Goal: Information Seeking & Learning: Learn about a topic

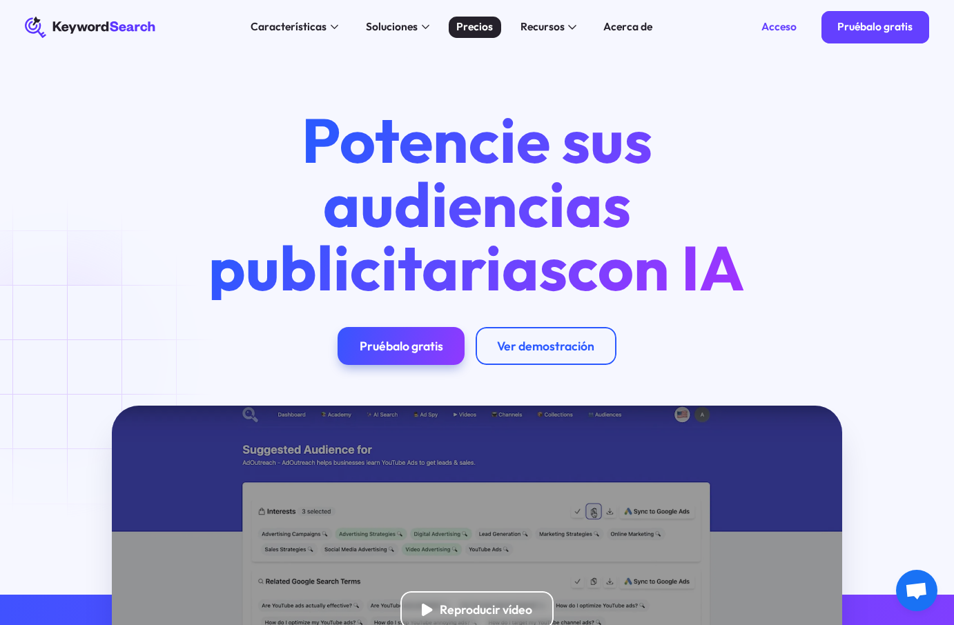
click at [469, 30] on font "Precios" at bounding box center [474, 26] width 37 height 14
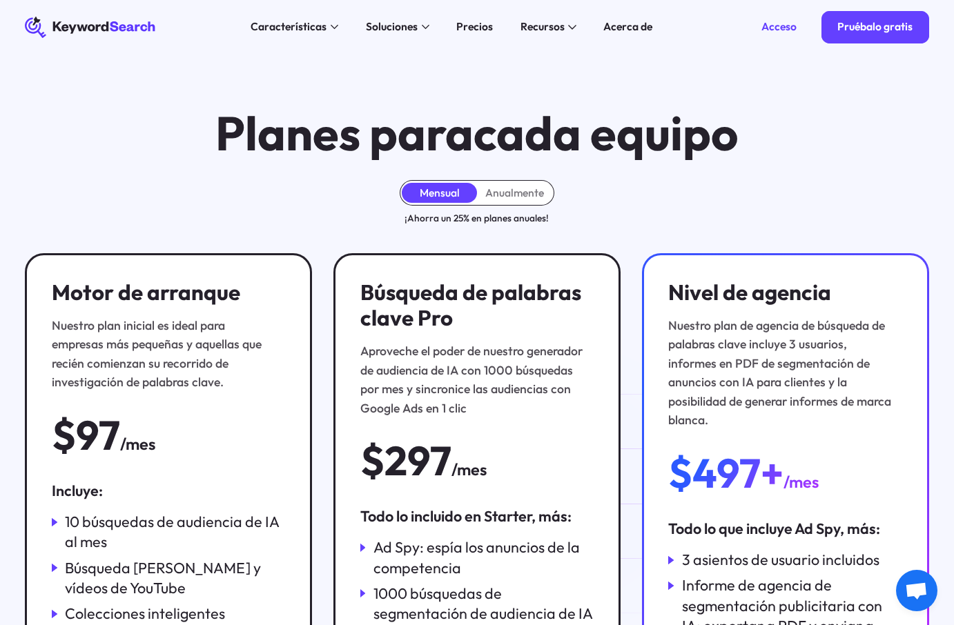
click at [95, 26] on icon at bounding box center [86, 27] width 48 height 12
